Goal: Task Accomplishment & Management: Complete application form

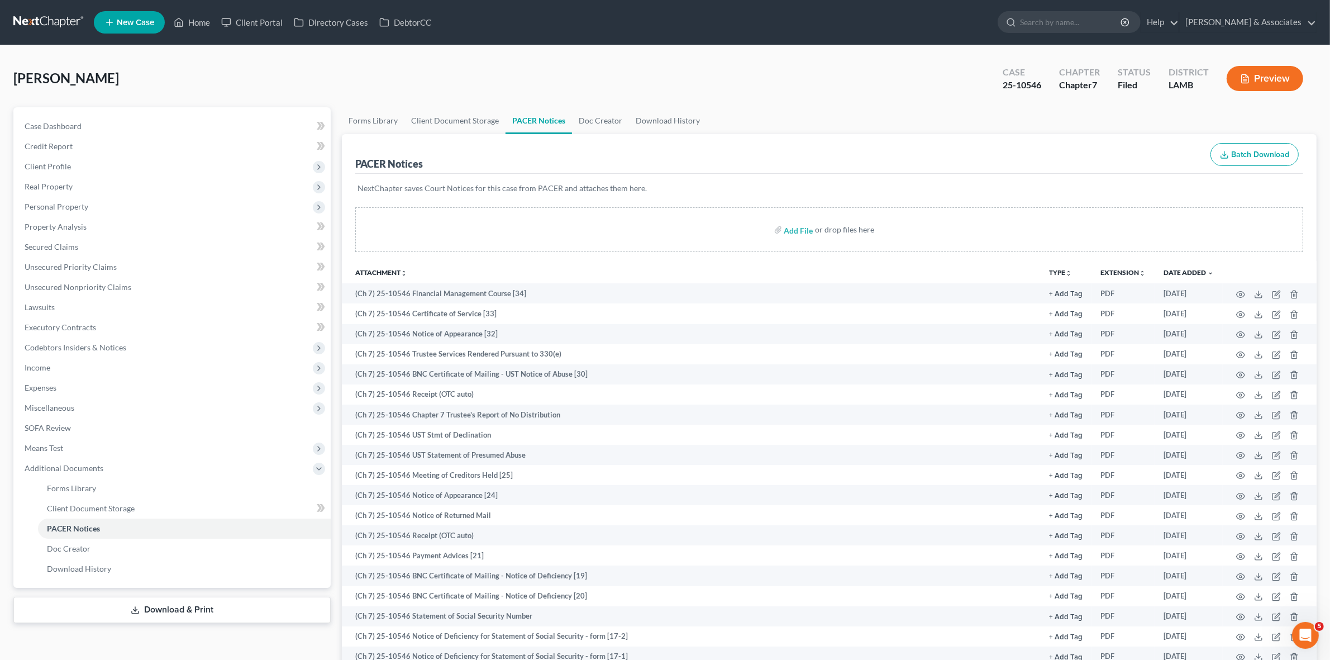
click at [52, 15] on link at bounding box center [48, 22] width 71 height 20
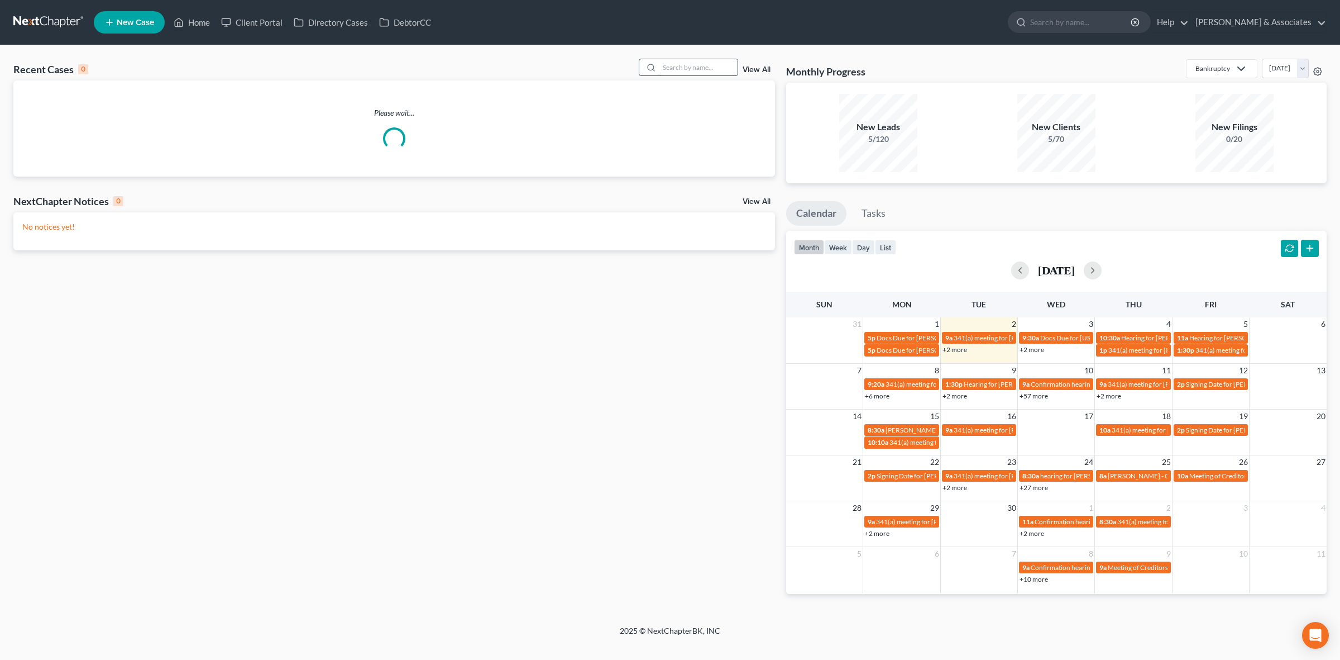
click at [671, 68] on input "search" at bounding box center [699, 67] width 78 height 16
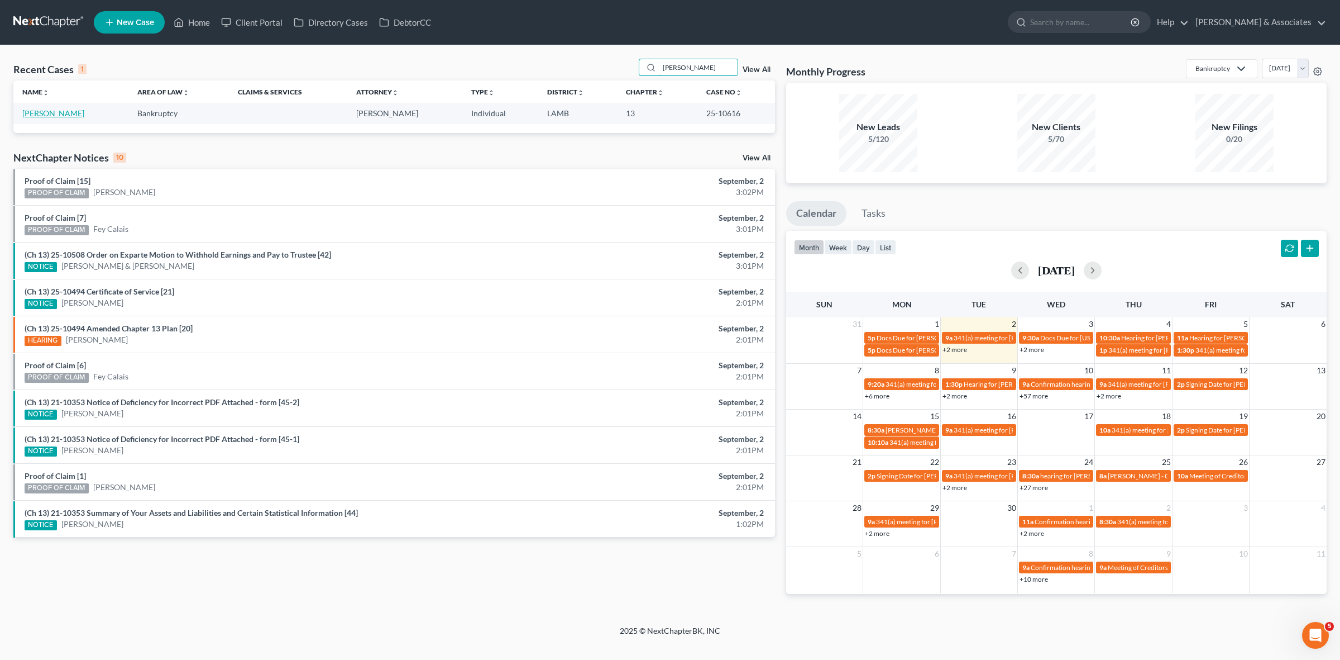
type input "bonadona"
click at [65, 113] on link "[PERSON_NAME]" at bounding box center [53, 112] width 62 height 9
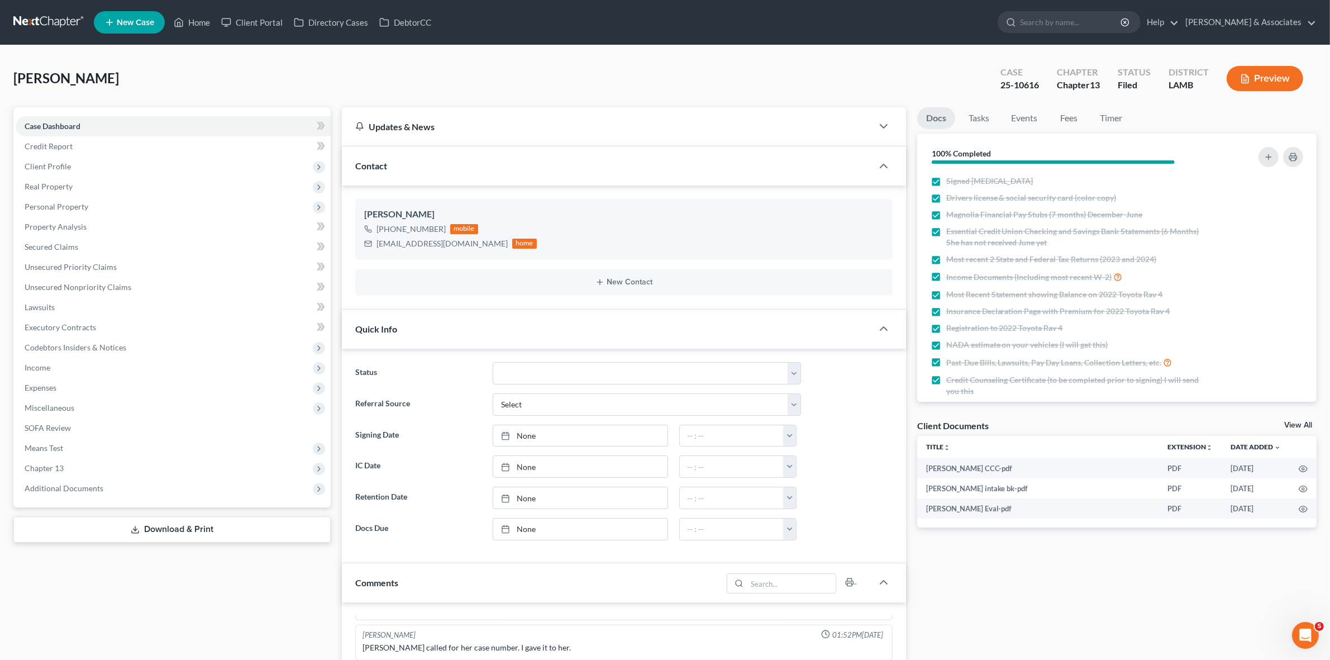
click at [1022, 87] on div "25-10616" at bounding box center [1019, 85] width 39 height 13
copy div "25-10616"
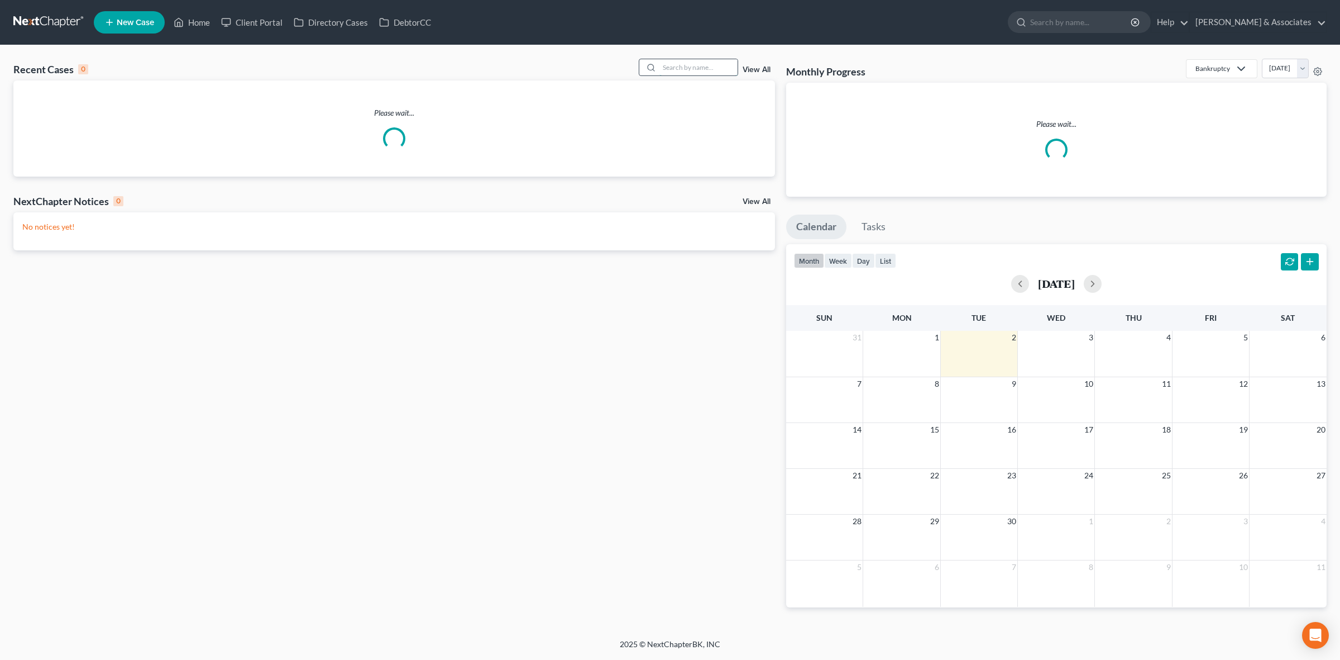
click at [733, 60] on input "search" at bounding box center [699, 67] width 78 height 16
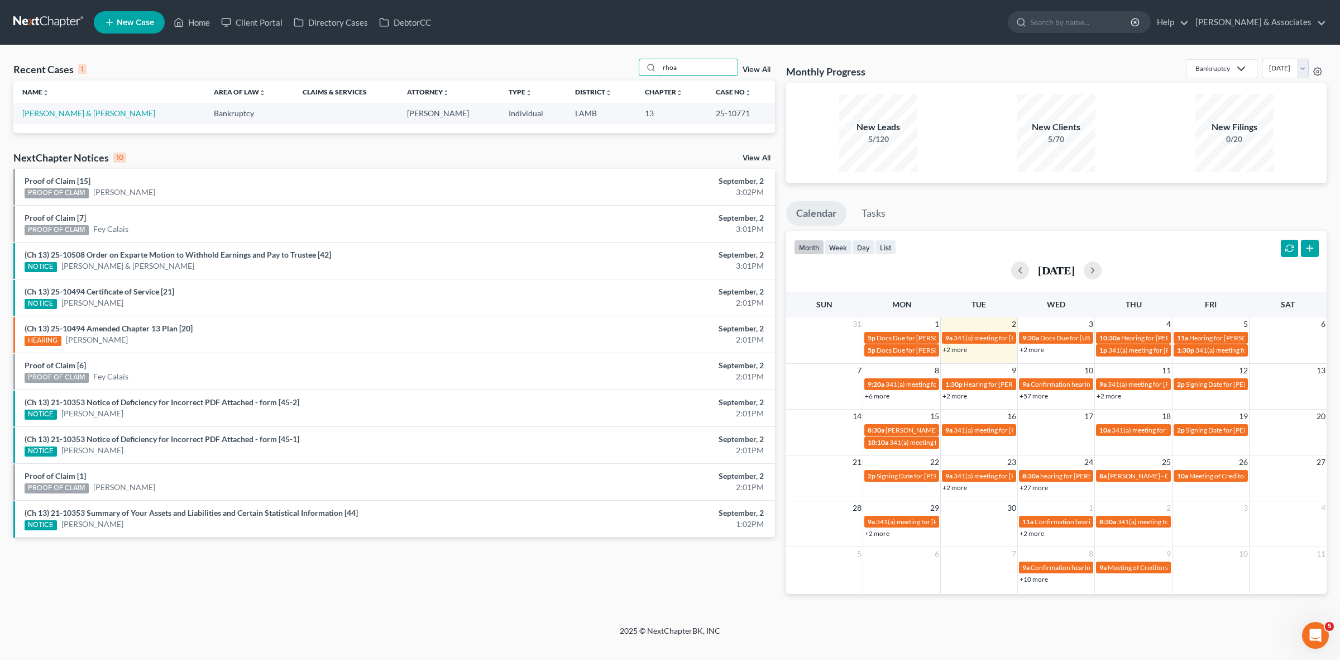
drag, startPoint x: 722, startPoint y: 64, endPoint x: 515, endPoint y: 87, distance: 208.5
click at [512, 87] on div "Recent Cases 1 rhoa View All Name unfold_more expand_more expand_less Area of L…" at bounding box center [394, 96] width 762 height 74
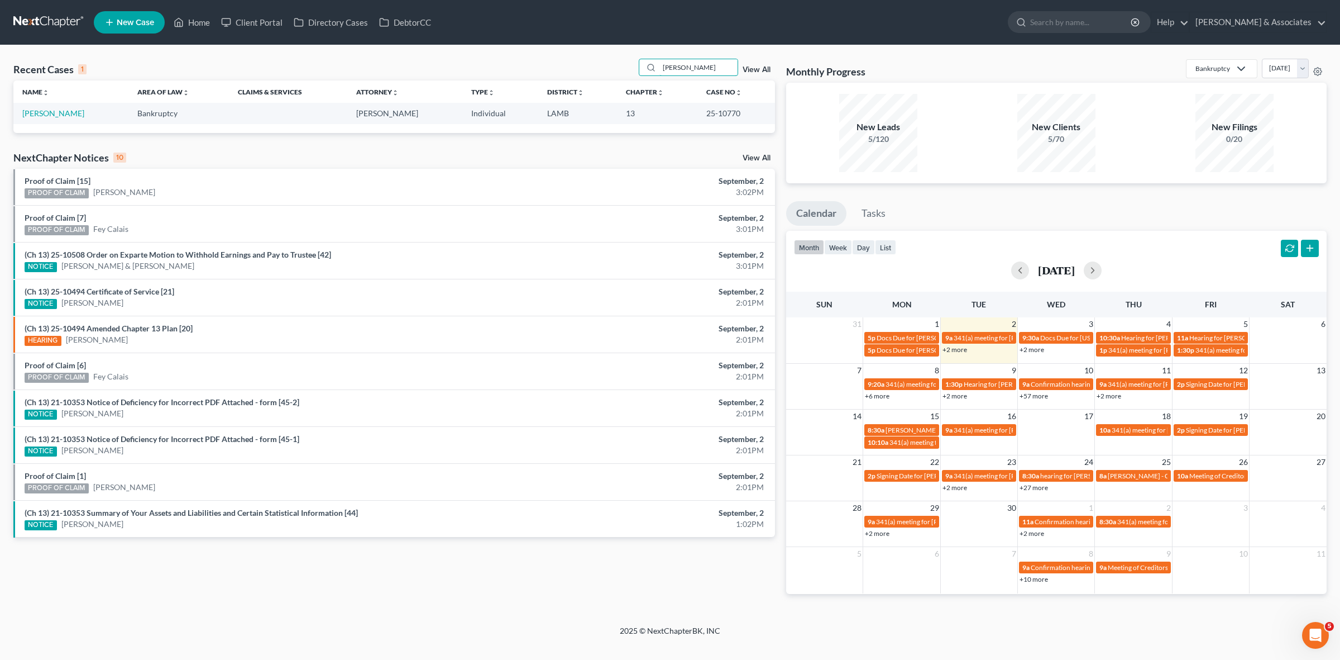
type input "ropp"
click at [54, 105] on td "[PERSON_NAME]" at bounding box center [70, 113] width 115 height 21
click at [50, 110] on link "[PERSON_NAME]" at bounding box center [53, 112] width 62 height 9
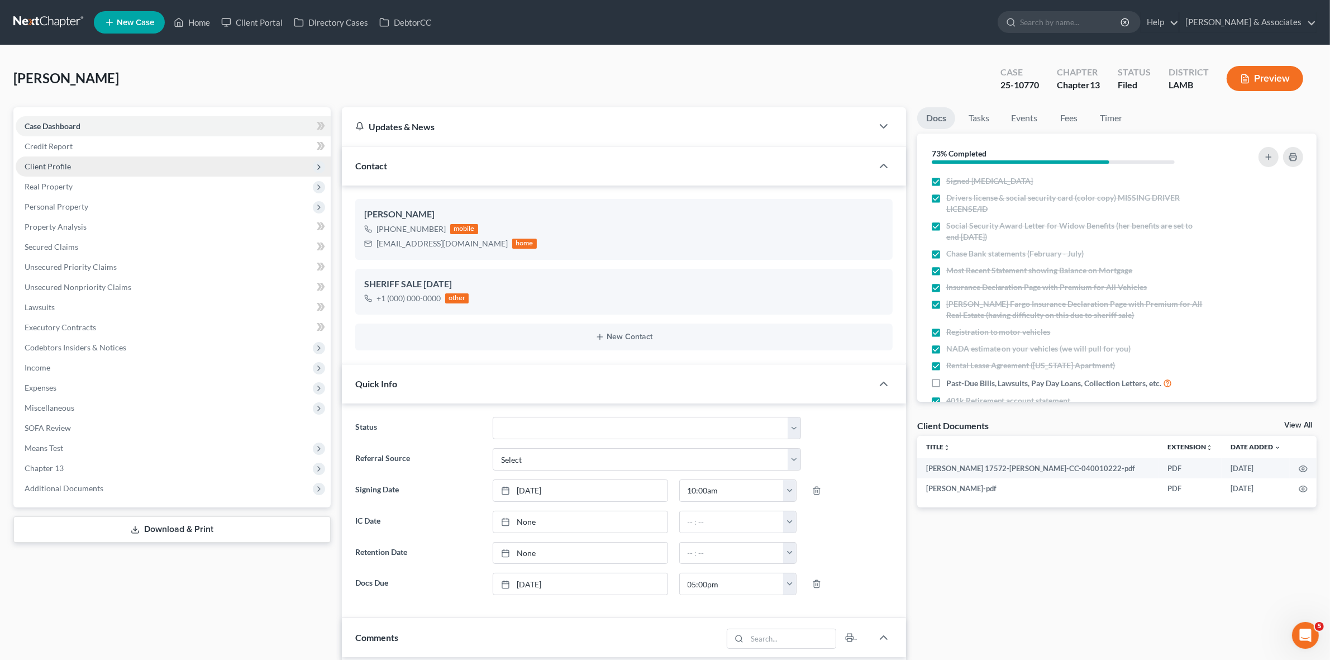
click at [88, 169] on span "Client Profile" at bounding box center [173, 166] width 315 height 20
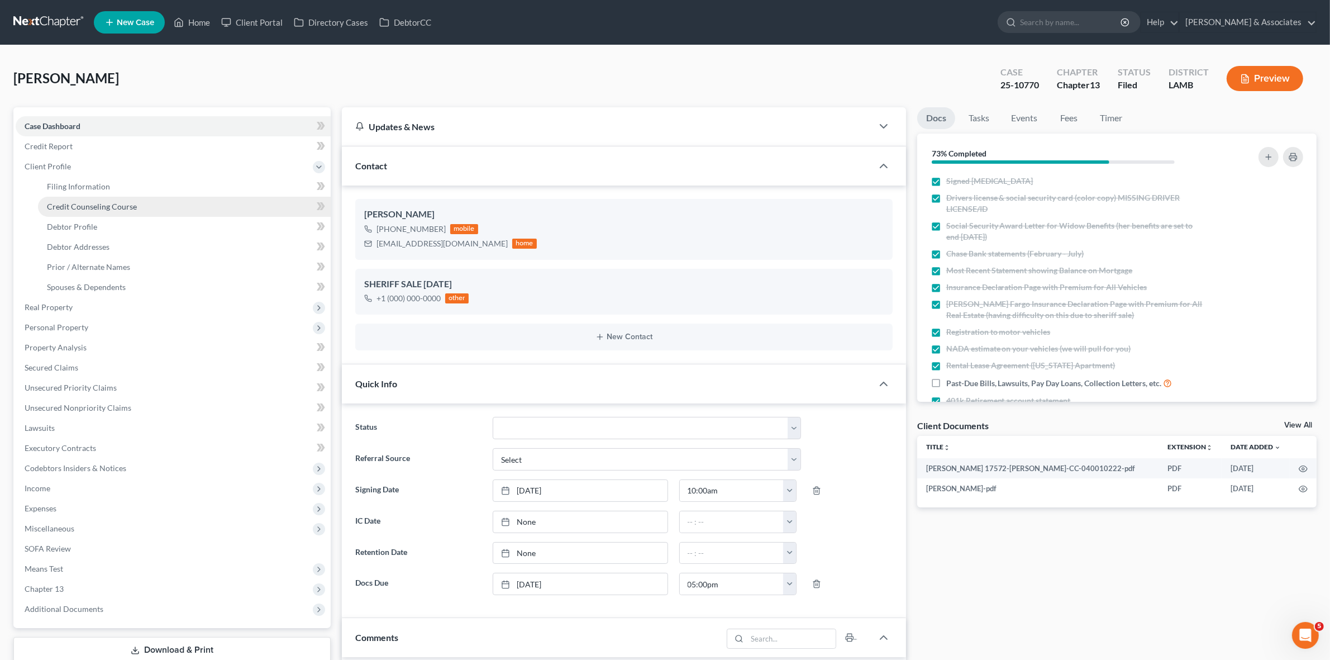
scroll to position [1020, 0]
click at [130, 189] on link "Filing Information" at bounding box center [184, 186] width 293 height 20
select select "1"
select select "0"
select select "3"
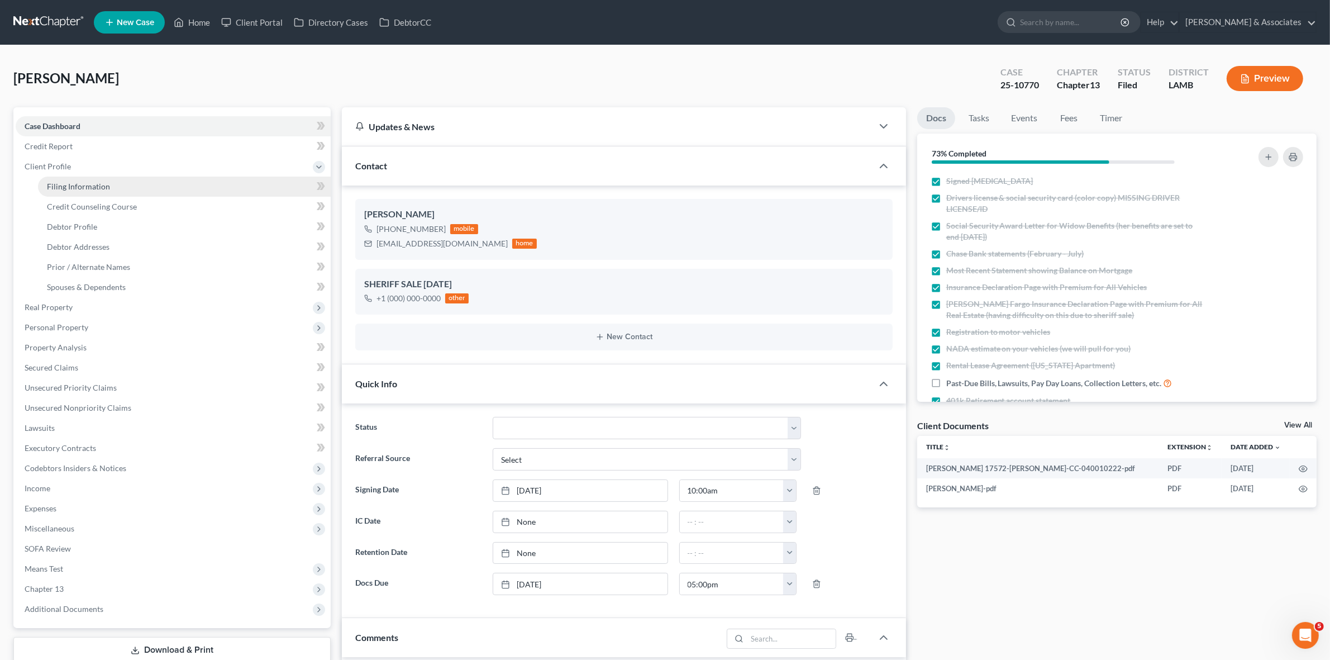
select select "19"
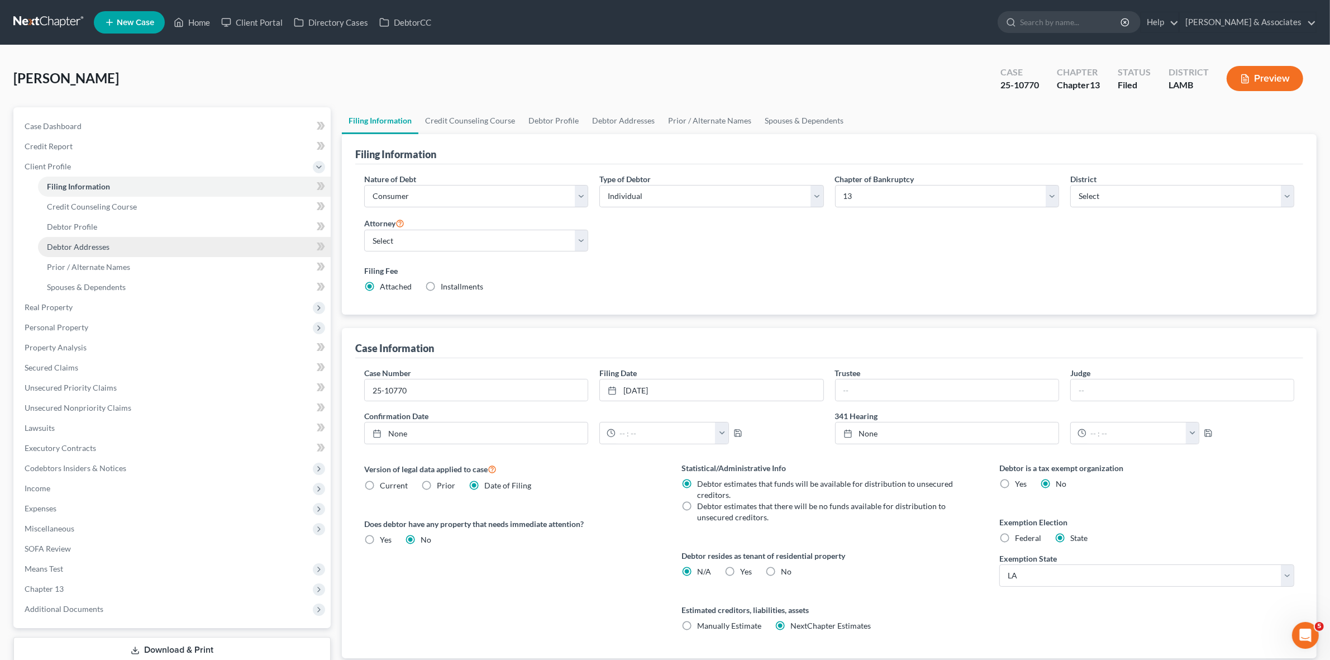
click at [172, 243] on link "Debtor Addresses" at bounding box center [184, 247] width 293 height 20
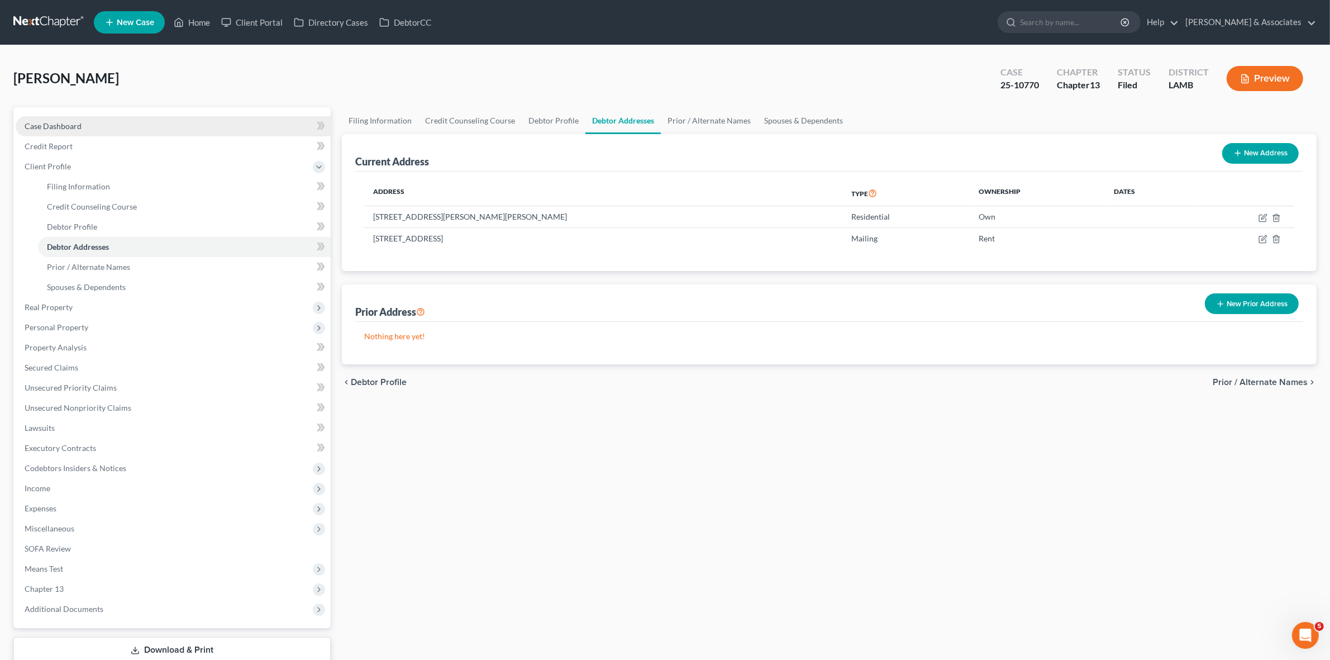
click at [188, 121] on link "Case Dashboard" at bounding box center [173, 126] width 315 height 20
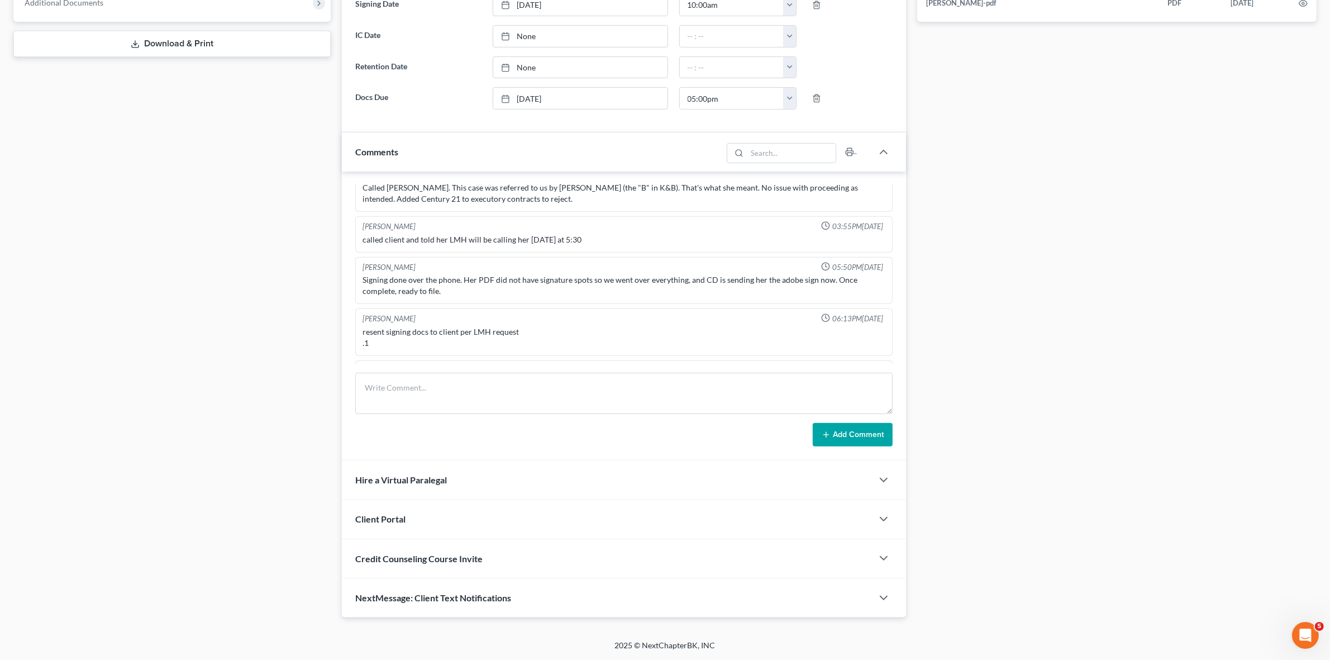
scroll to position [950, 0]
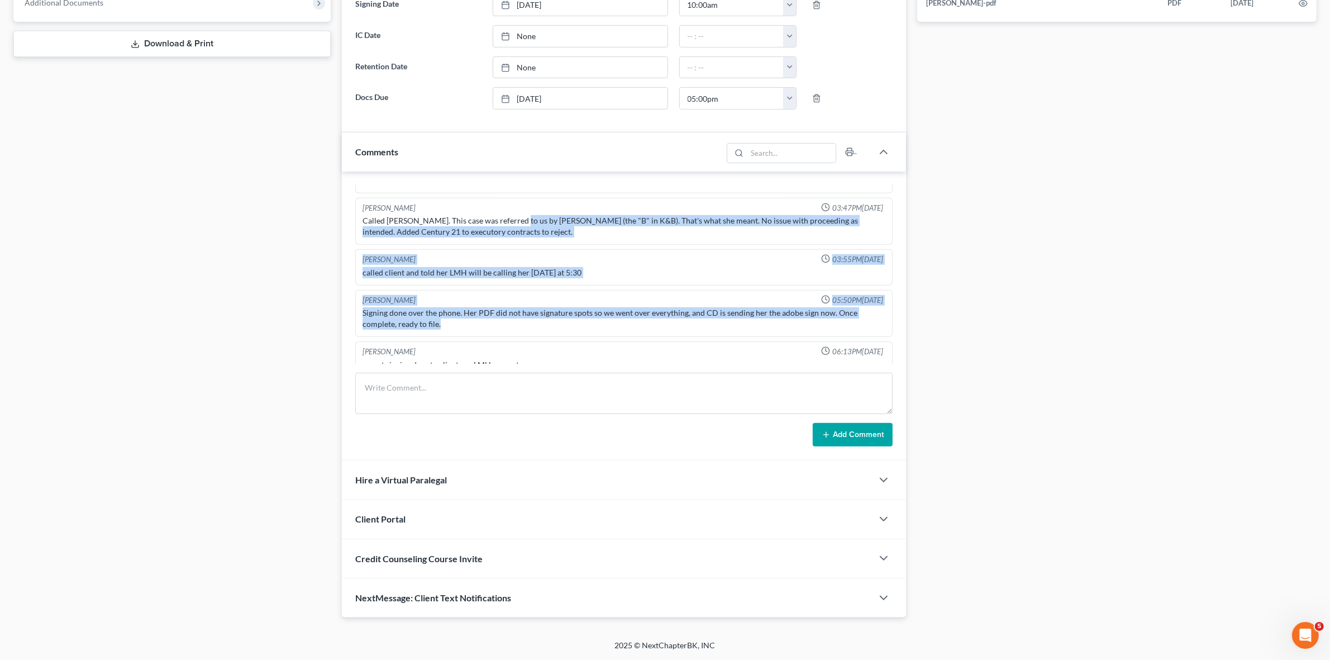
drag, startPoint x: 514, startPoint y: 221, endPoint x: 578, endPoint y: 337, distance: 132.5
click at [590, 314] on div "Signing done over the phone. Her PDF did not have signature spots so we went ov…" at bounding box center [623, 318] width 522 height 22
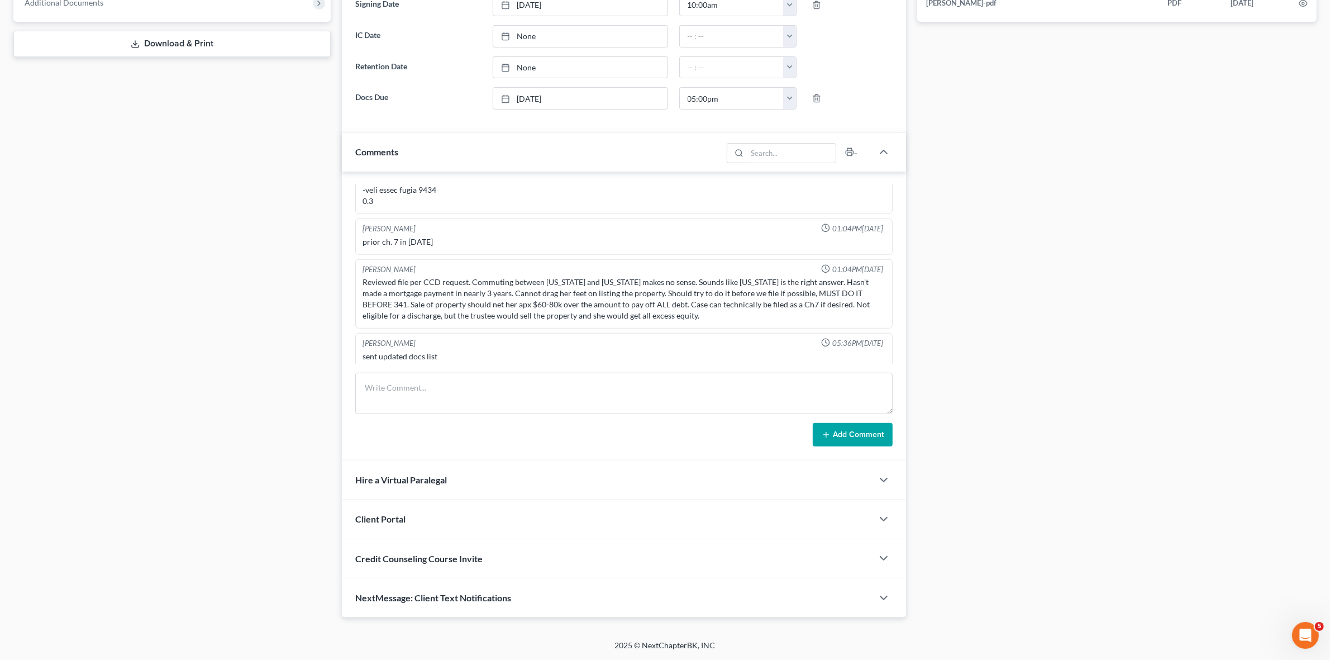
scroll to position [1020, 0]
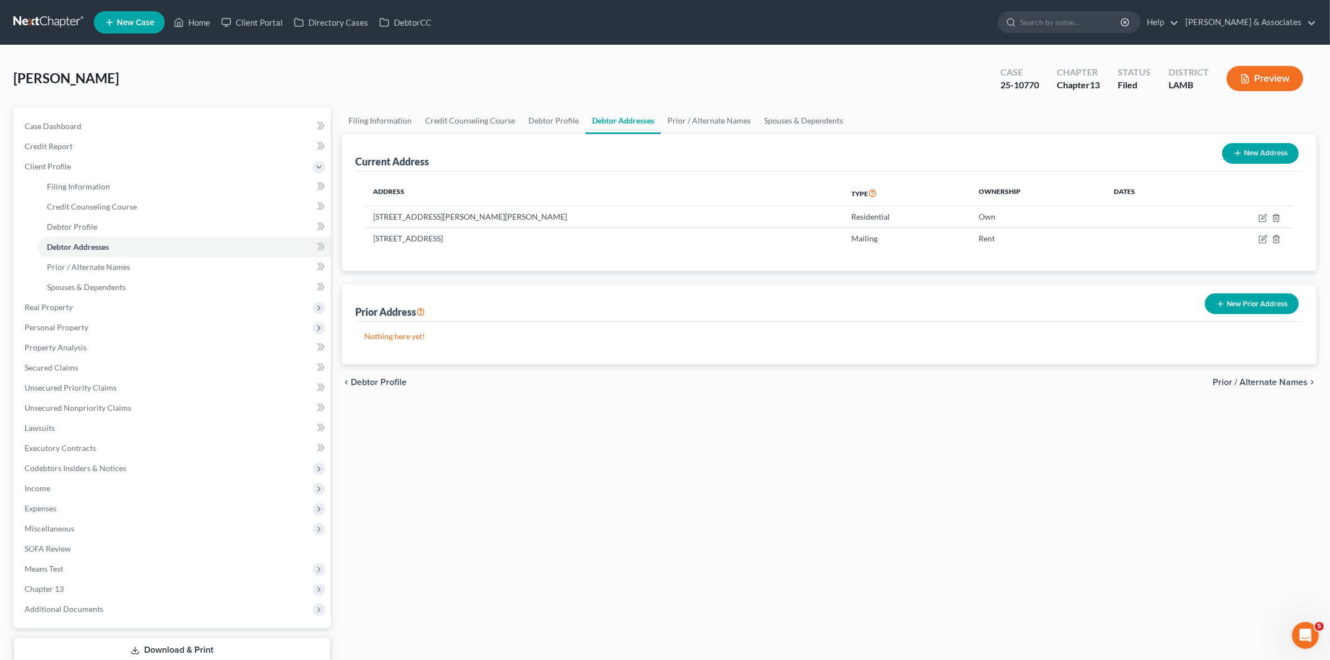
select select "1"
select select "0"
select select "3"
select select "35"
select select "0"
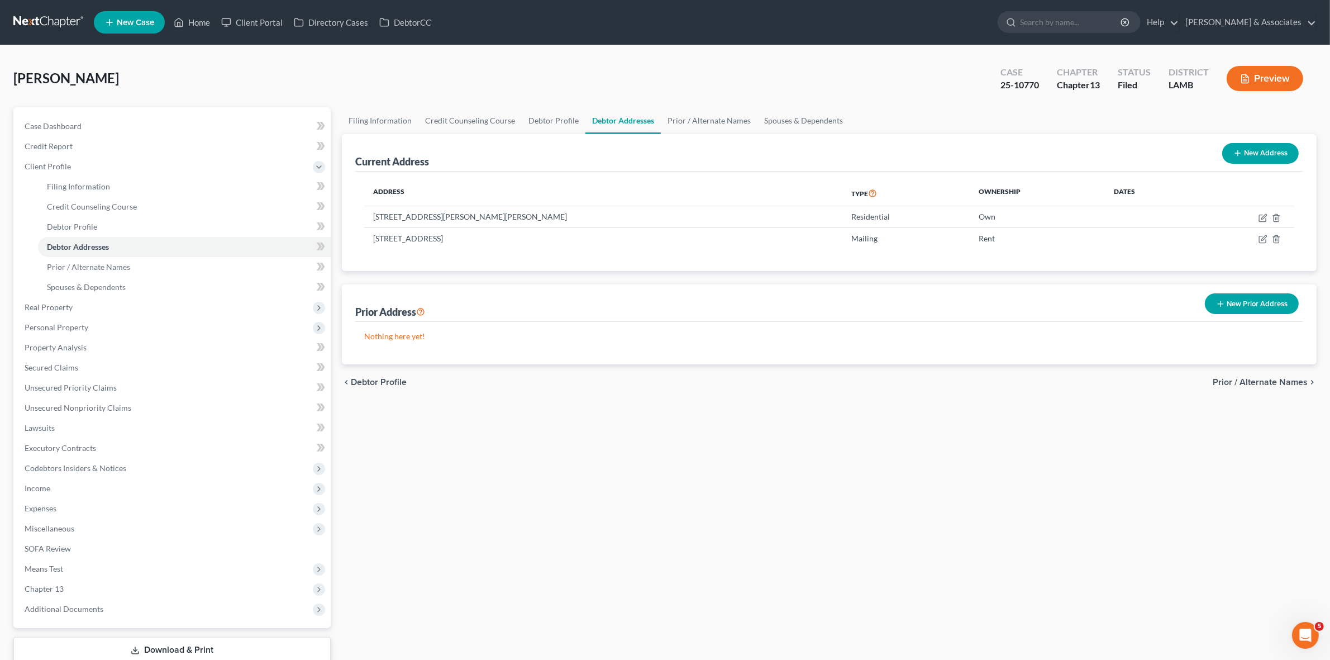
select select "19"
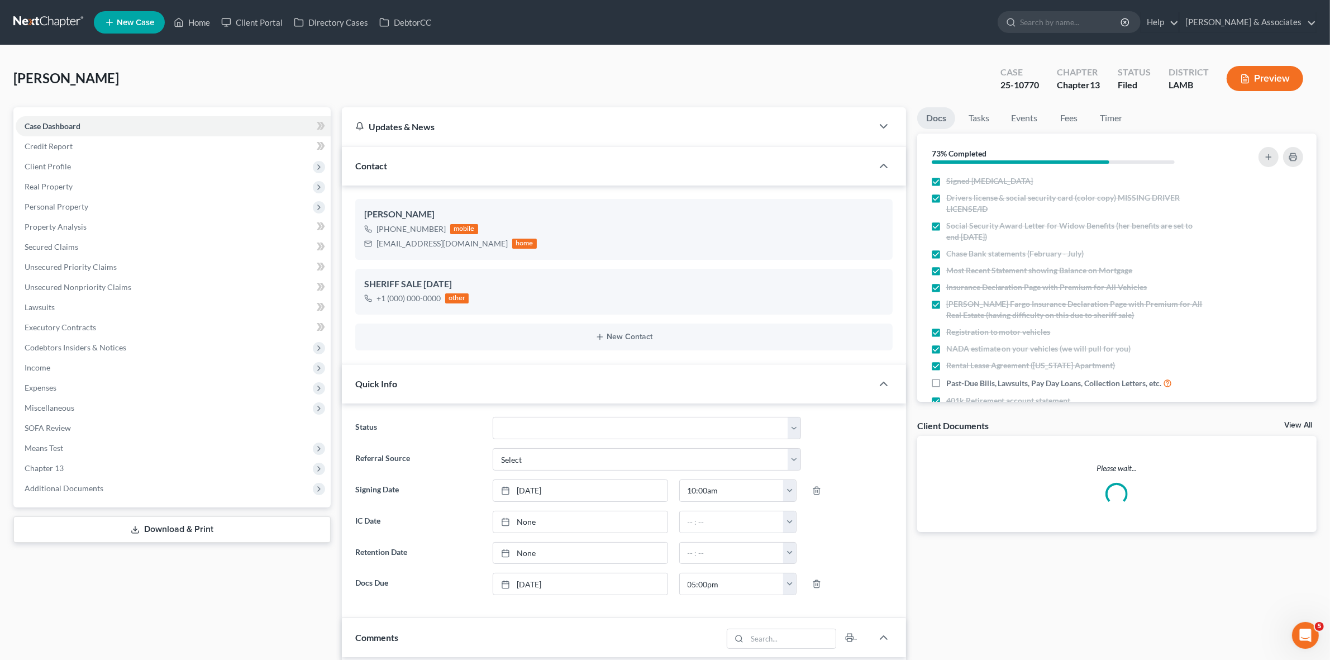
scroll to position [1020, 0]
click at [232, 121] on link "Case Dashboard" at bounding box center [173, 126] width 315 height 20
click at [71, 18] on link at bounding box center [48, 22] width 71 height 20
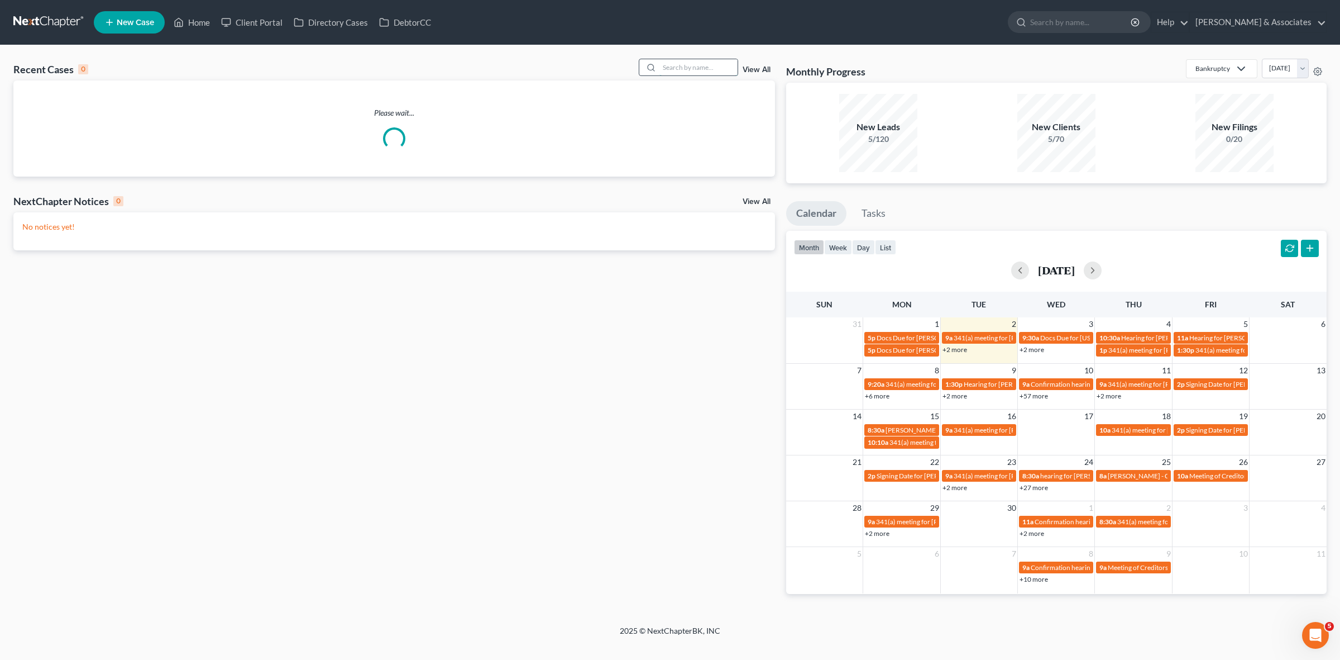
click at [704, 73] on input "search" at bounding box center [699, 67] width 78 height 16
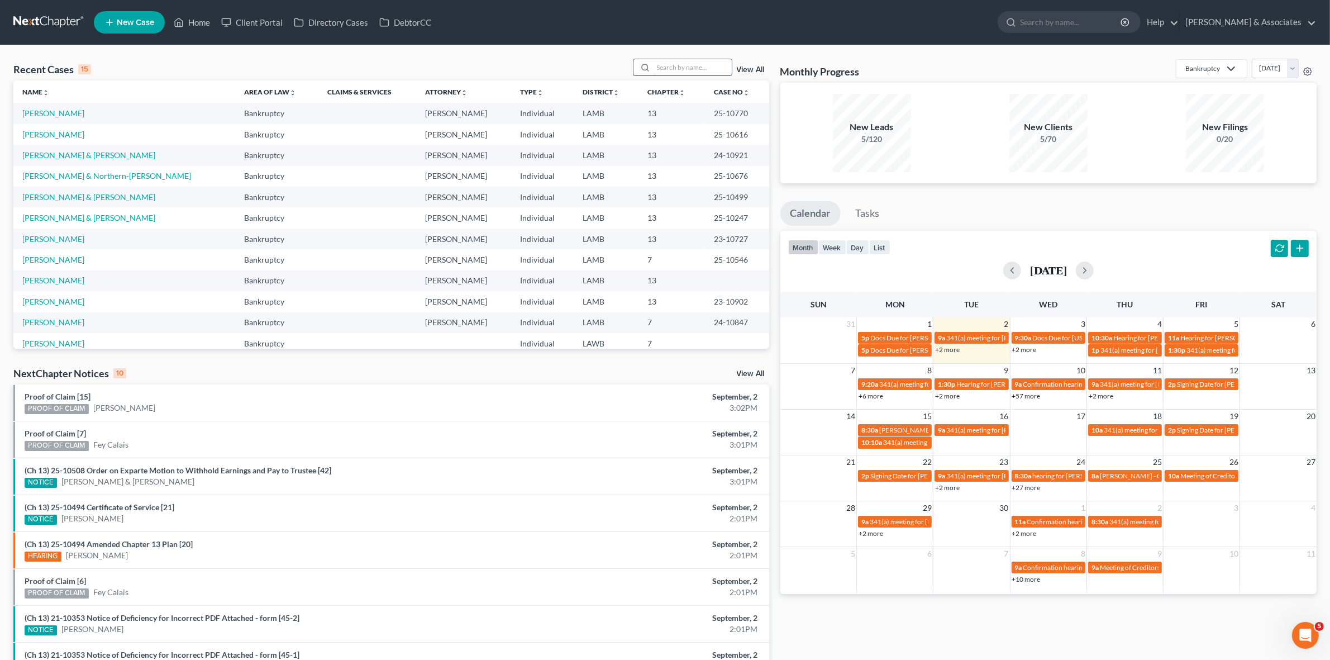
click at [711, 68] on input "search" at bounding box center [692, 67] width 78 height 16
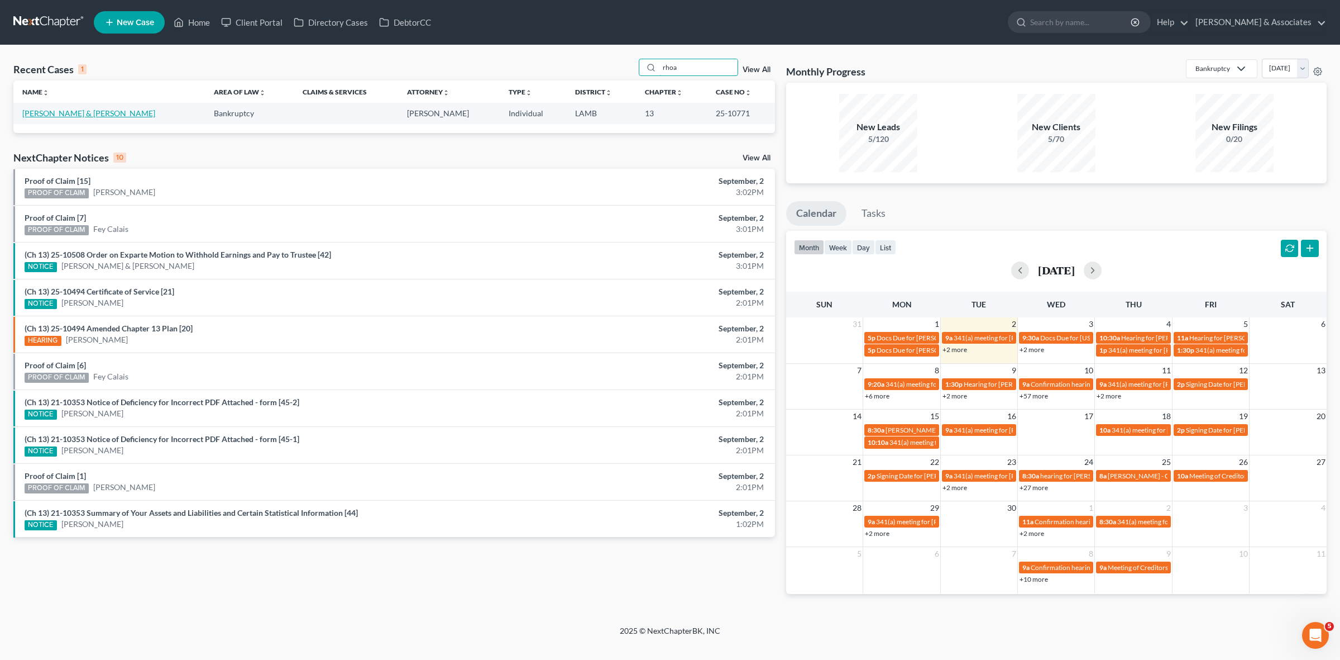
type input "rhoa"
click at [101, 111] on link "[PERSON_NAME] & [PERSON_NAME]" at bounding box center [88, 112] width 133 height 9
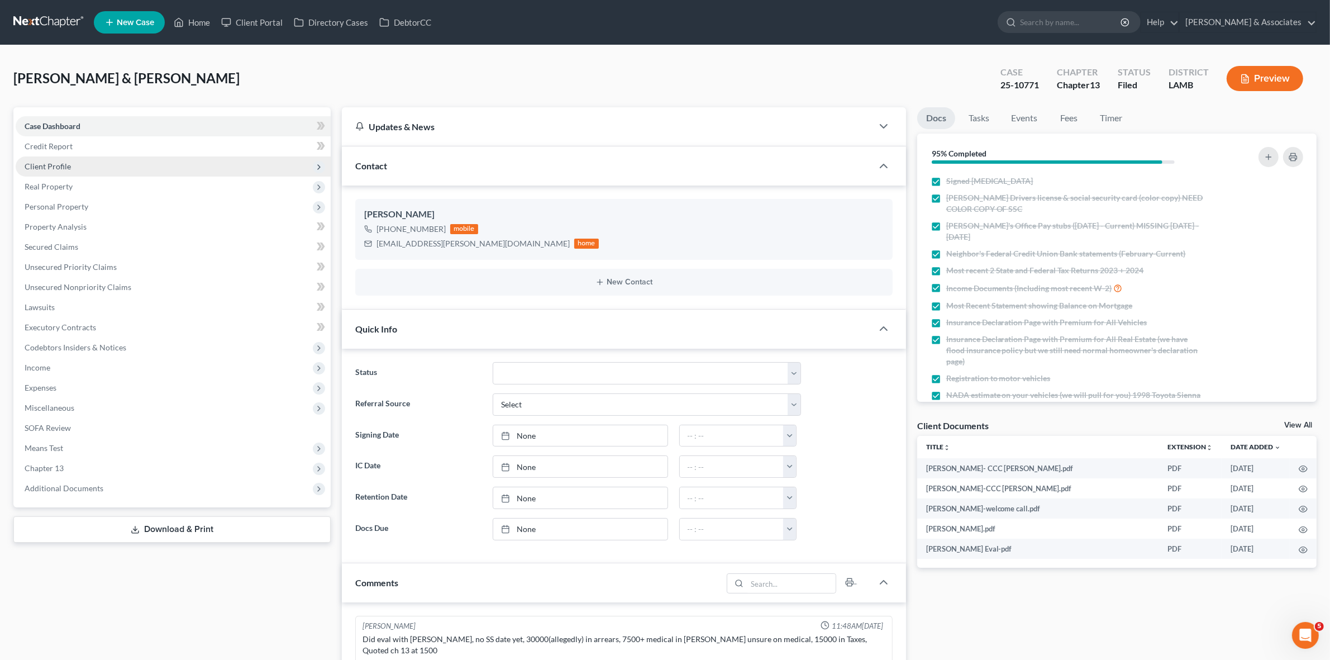
scroll to position [217, 0]
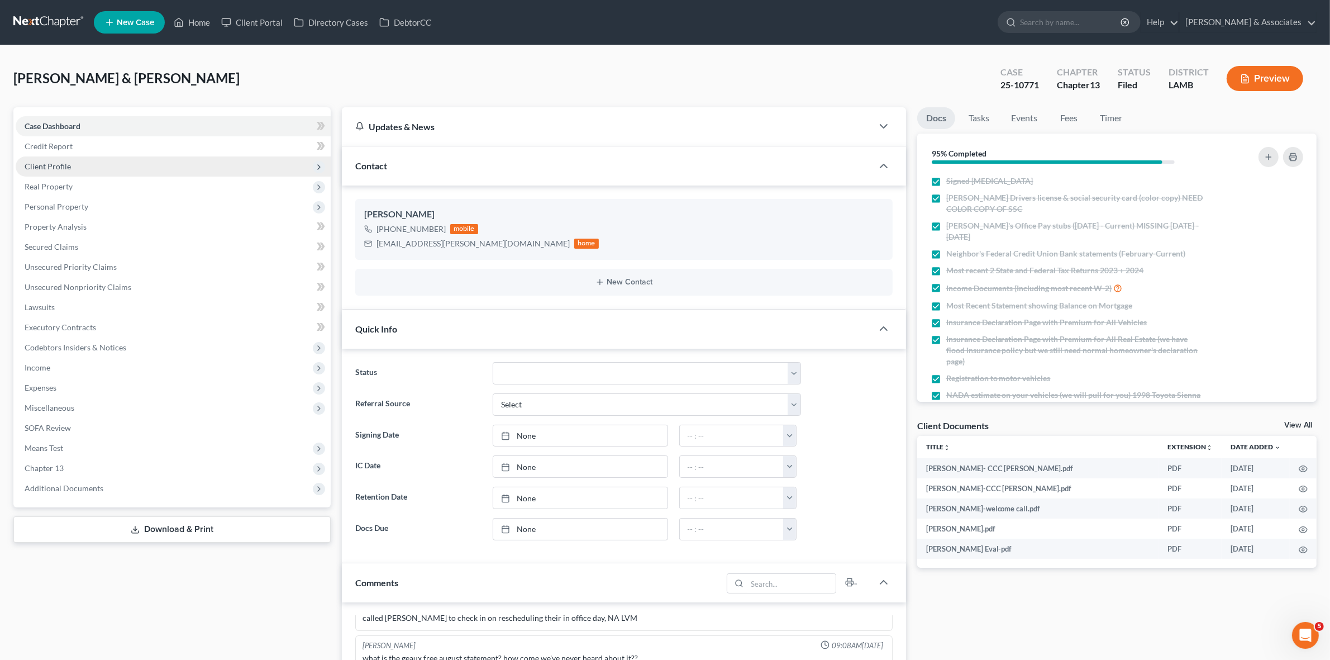
click at [138, 168] on span "Client Profile" at bounding box center [173, 166] width 315 height 20
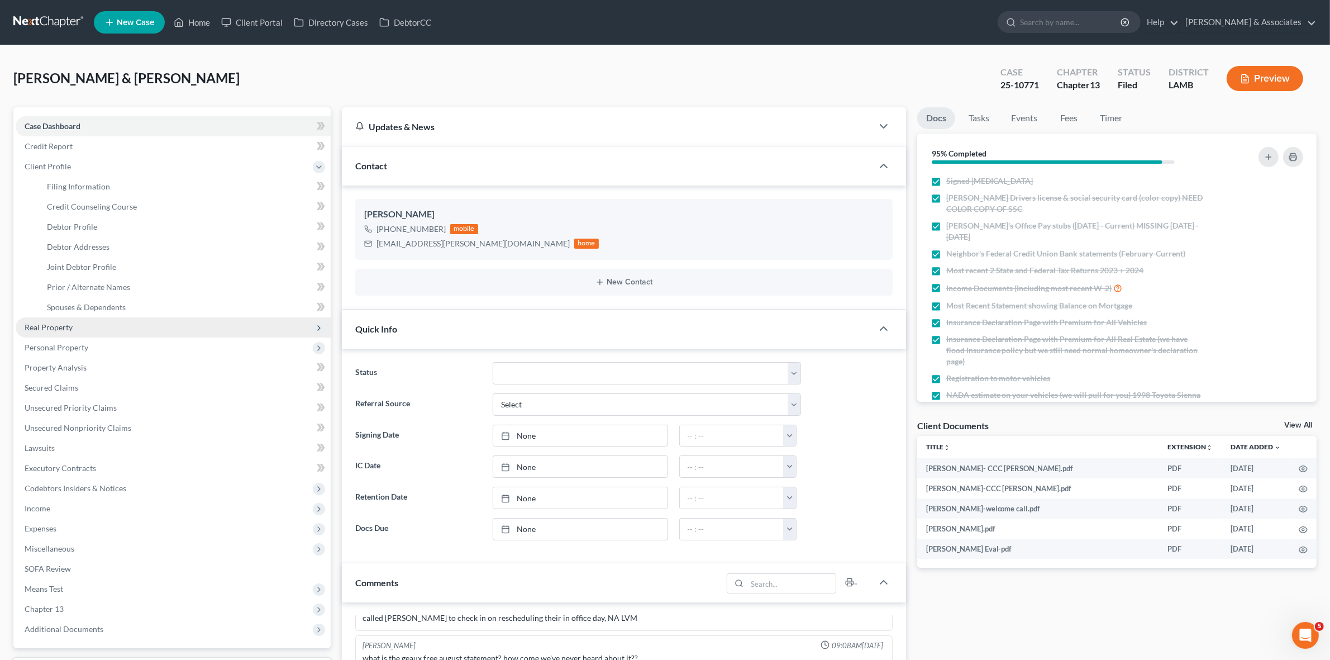
click at [146, 327] on span "Real Property" at bounding box center [173, 327] width 315 height 20
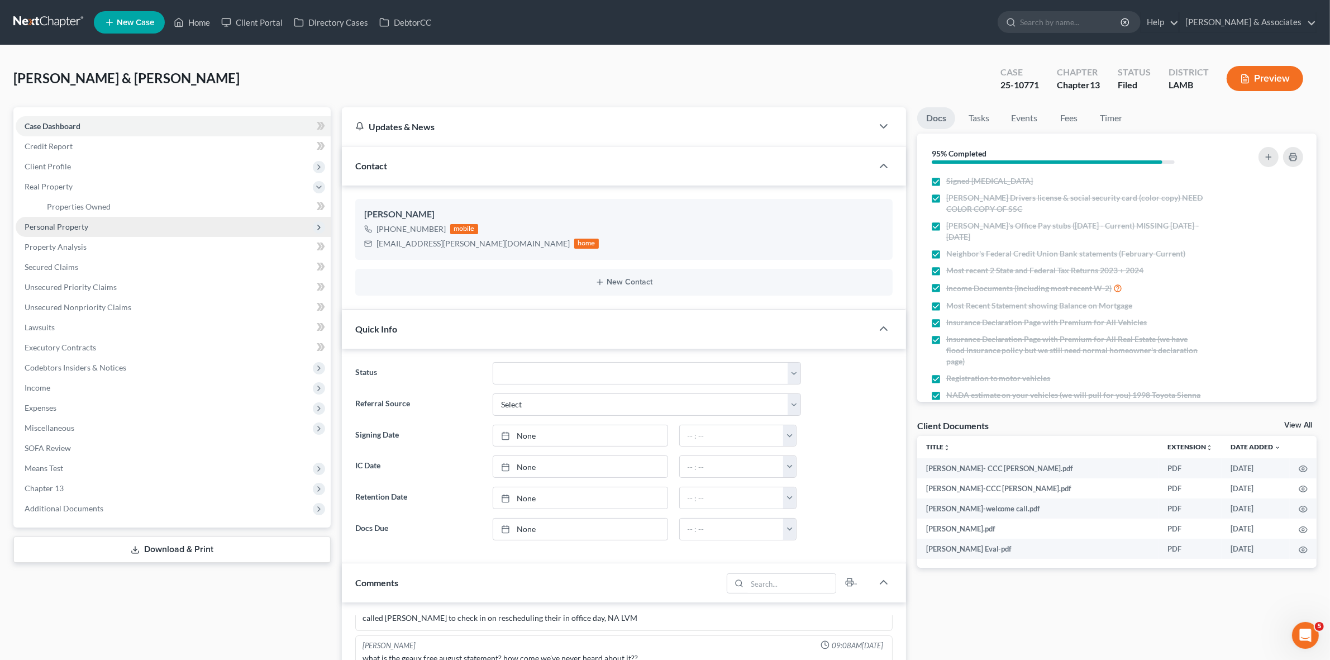
click at [124, 230] on span "Personal Property" at bounding box center [173, 227] width 315 height 20
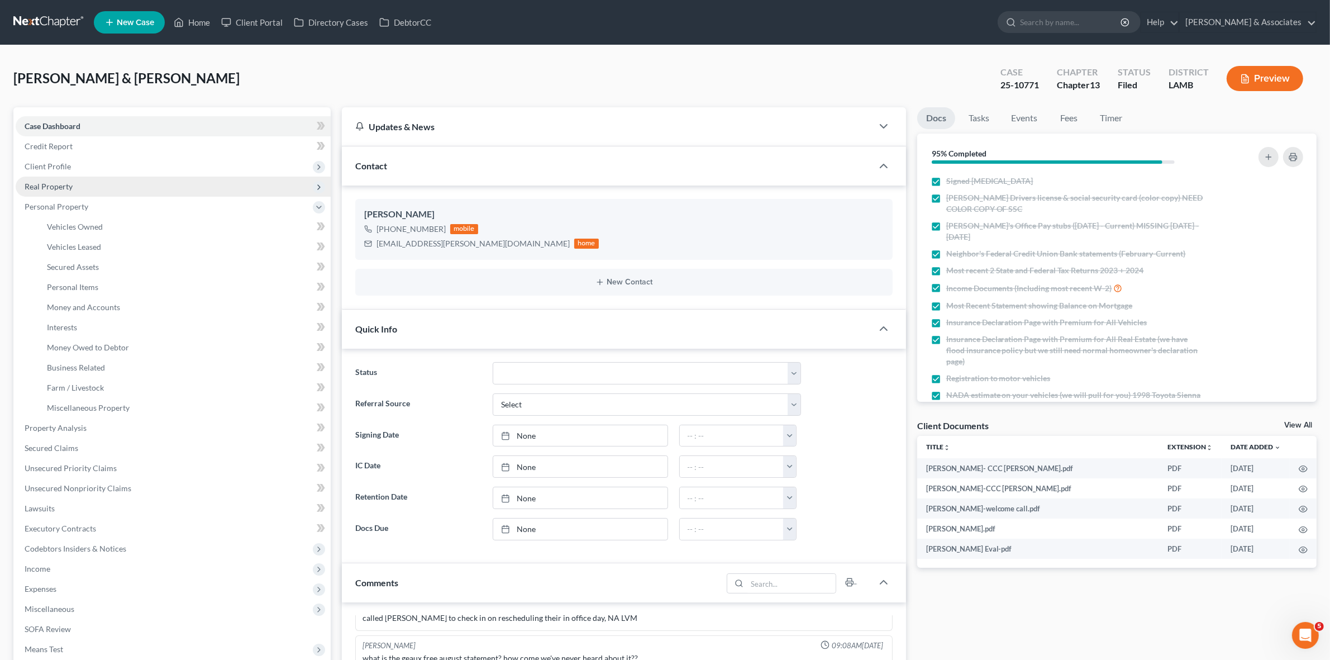
click at [112, 180] on span "Real Property" at bounding box center [173, 186] width 315 height 20
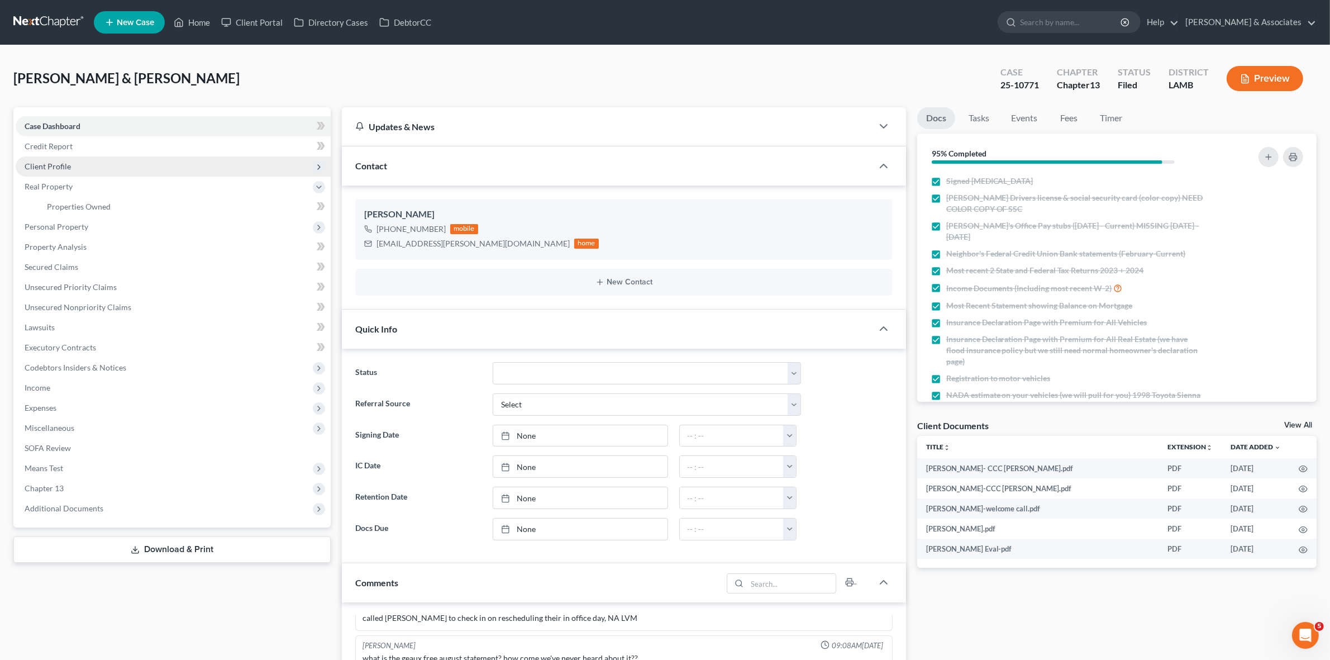
click at [110, 170] on span "Client Profile" at bounding box center [173, 166] width 315 height 20
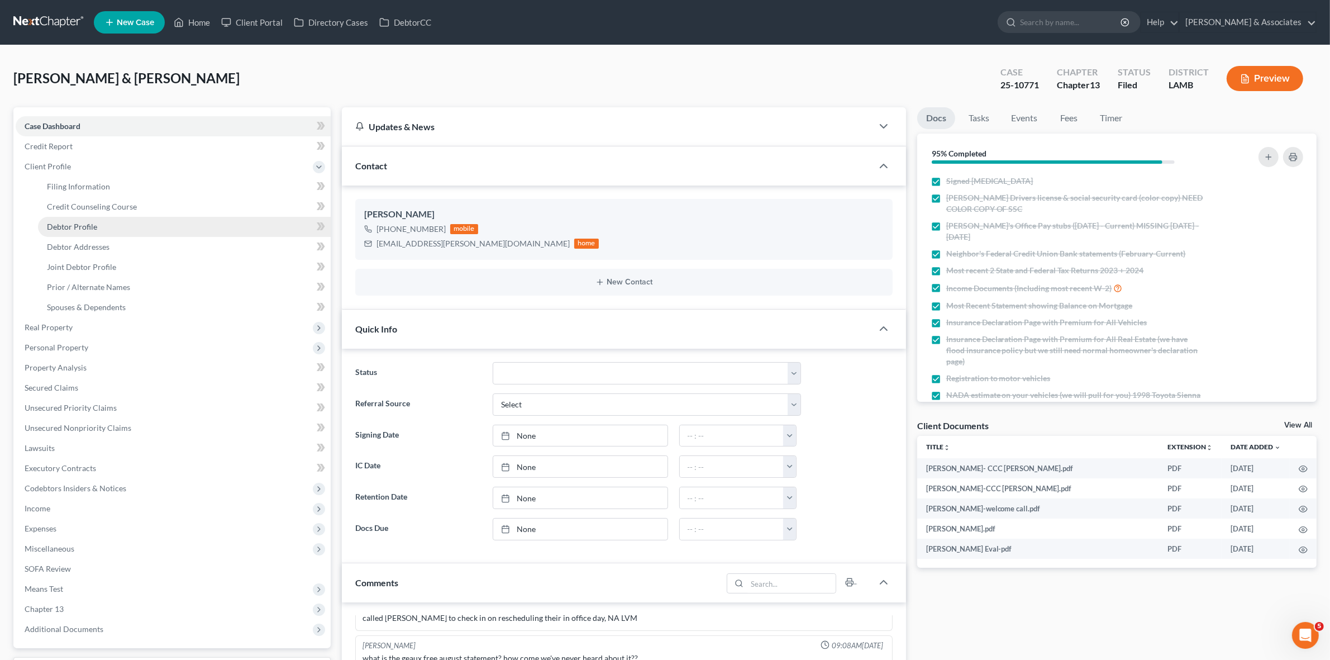
click at [114, 223] on link "Debtor Profile" at bounding box center [184, 227] width 293 height 20
select select "1"
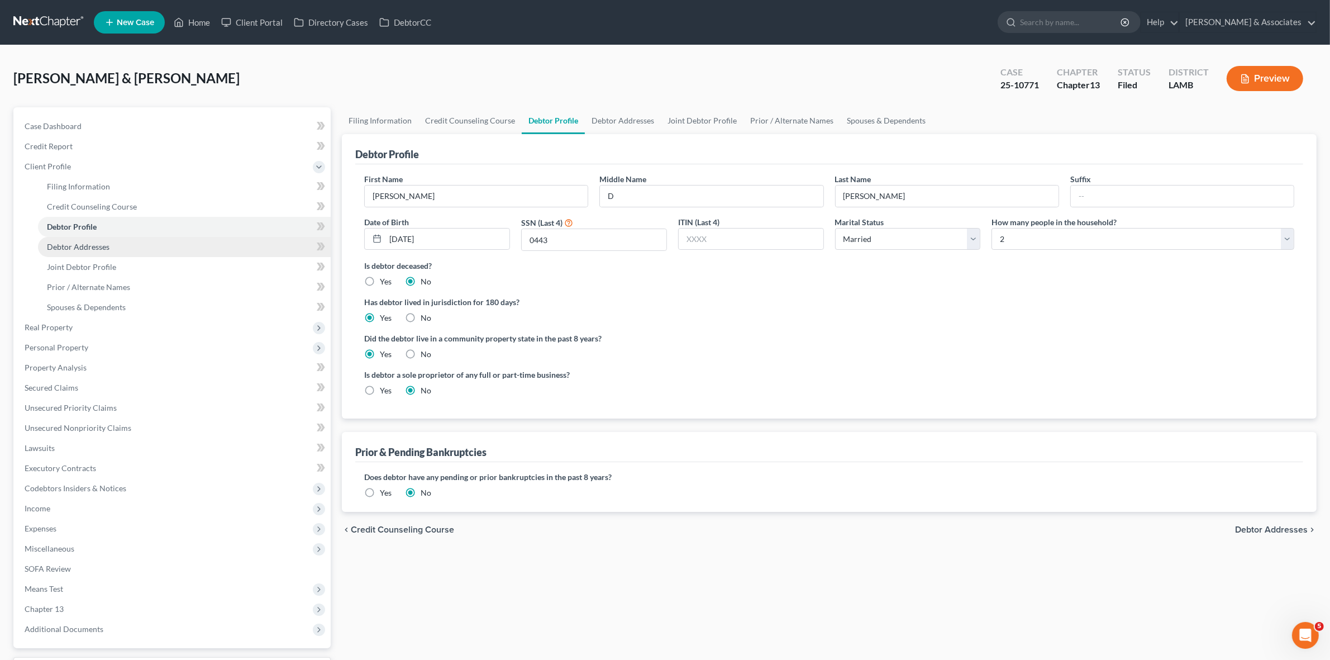
click at [120, 249] on link "Debtor Addresses" at bounding box center [184, 247] width 293 height 20
